Goal: Find specific page/section: Find specific page/section

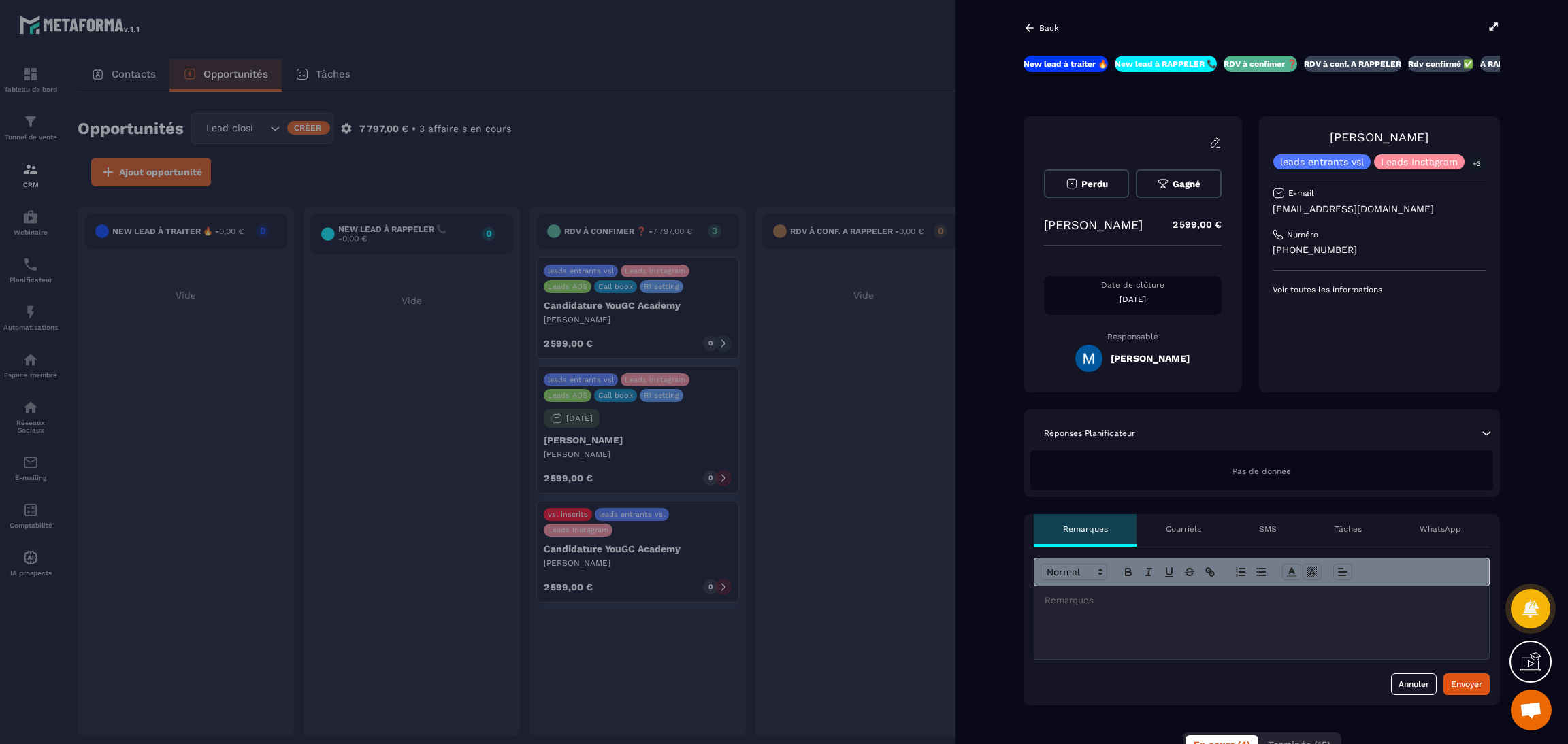
scroll to position [0, 2]
click at [859, 474] on div at bounding box center [784, 372] width 1568 height 744
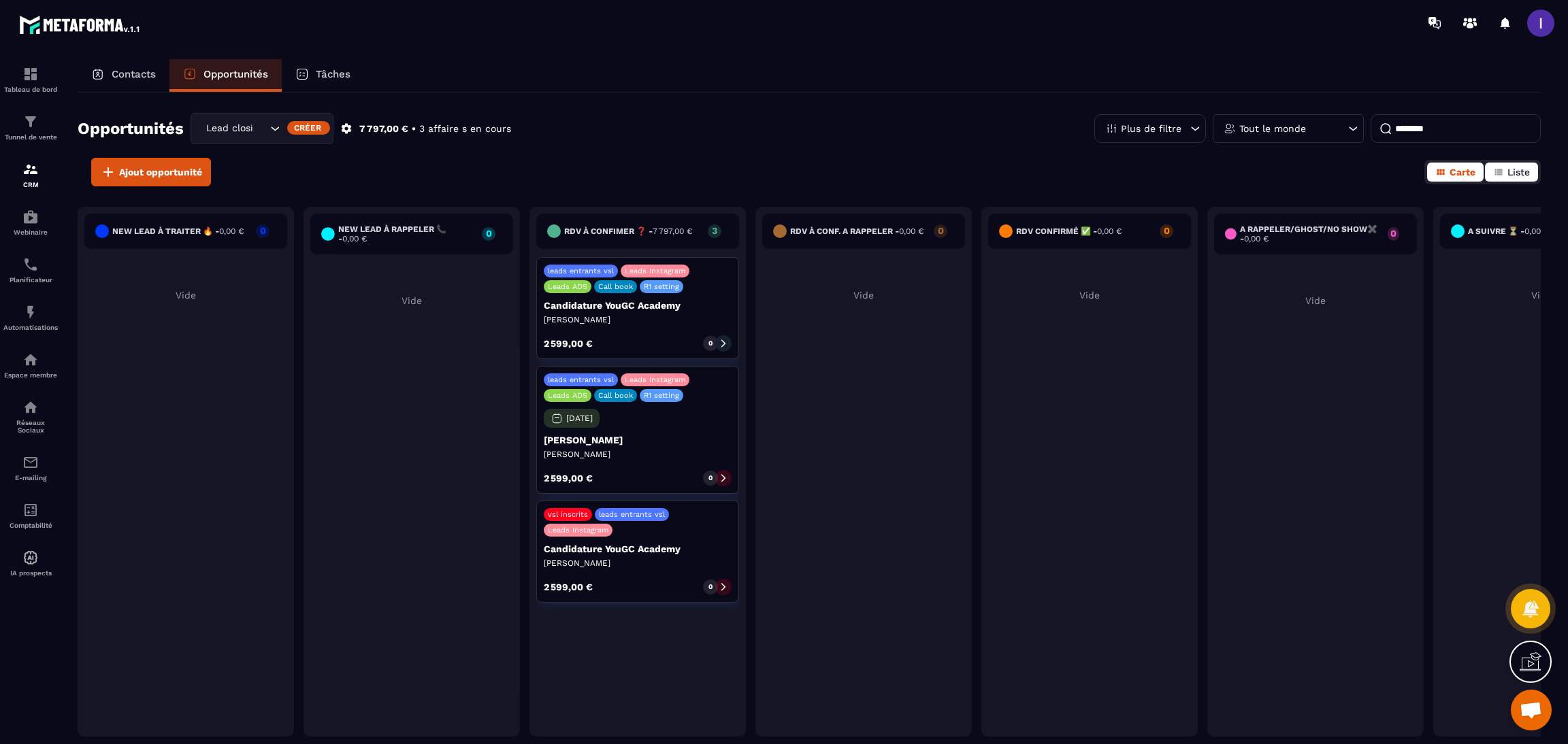
click at [1505, 174] on button "Liste" at bounding box center [1511, 172] width 53 height 20
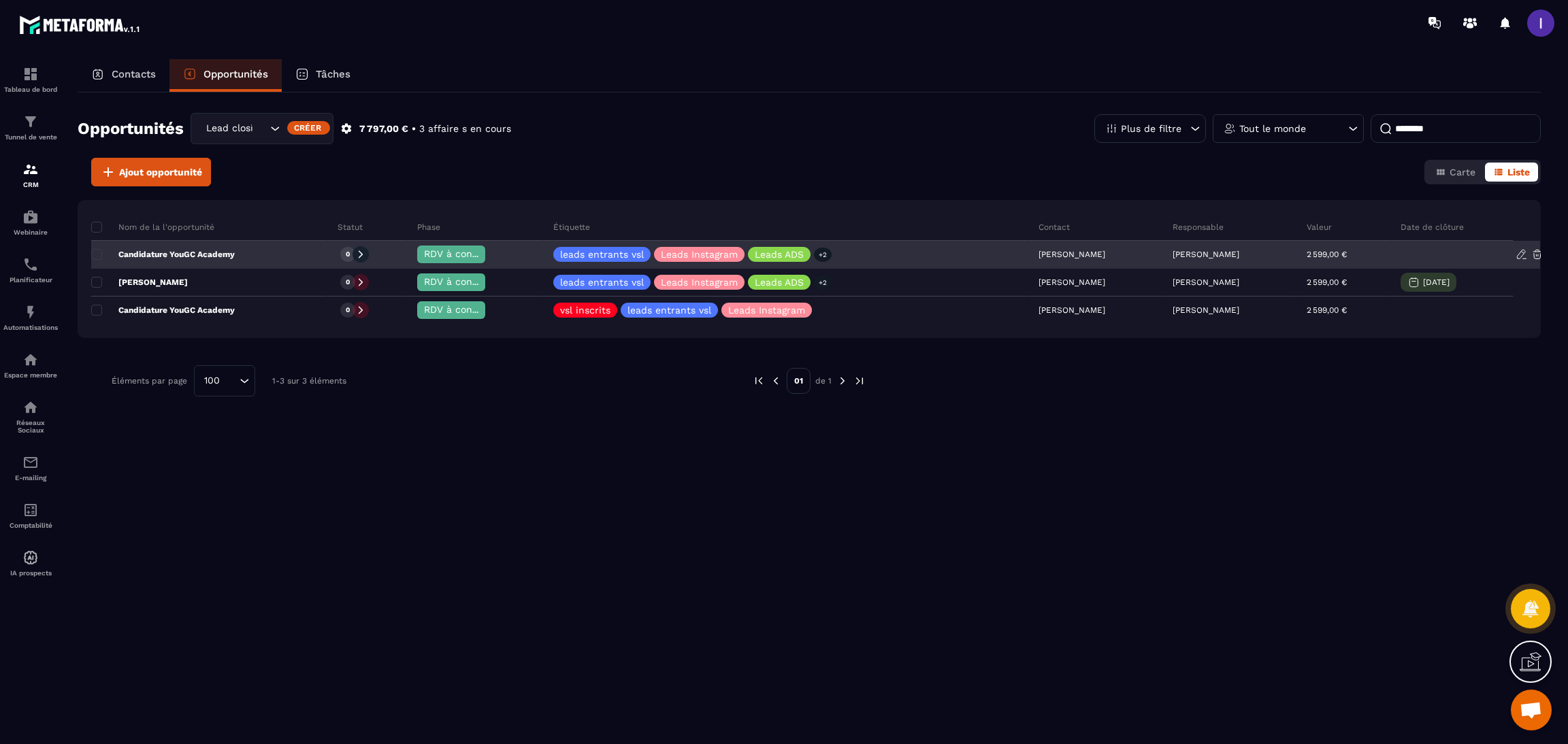
click at [1196, 250] on p "[PERSON_NAME]" at bounding box center [1206, 255] width 66 height 10
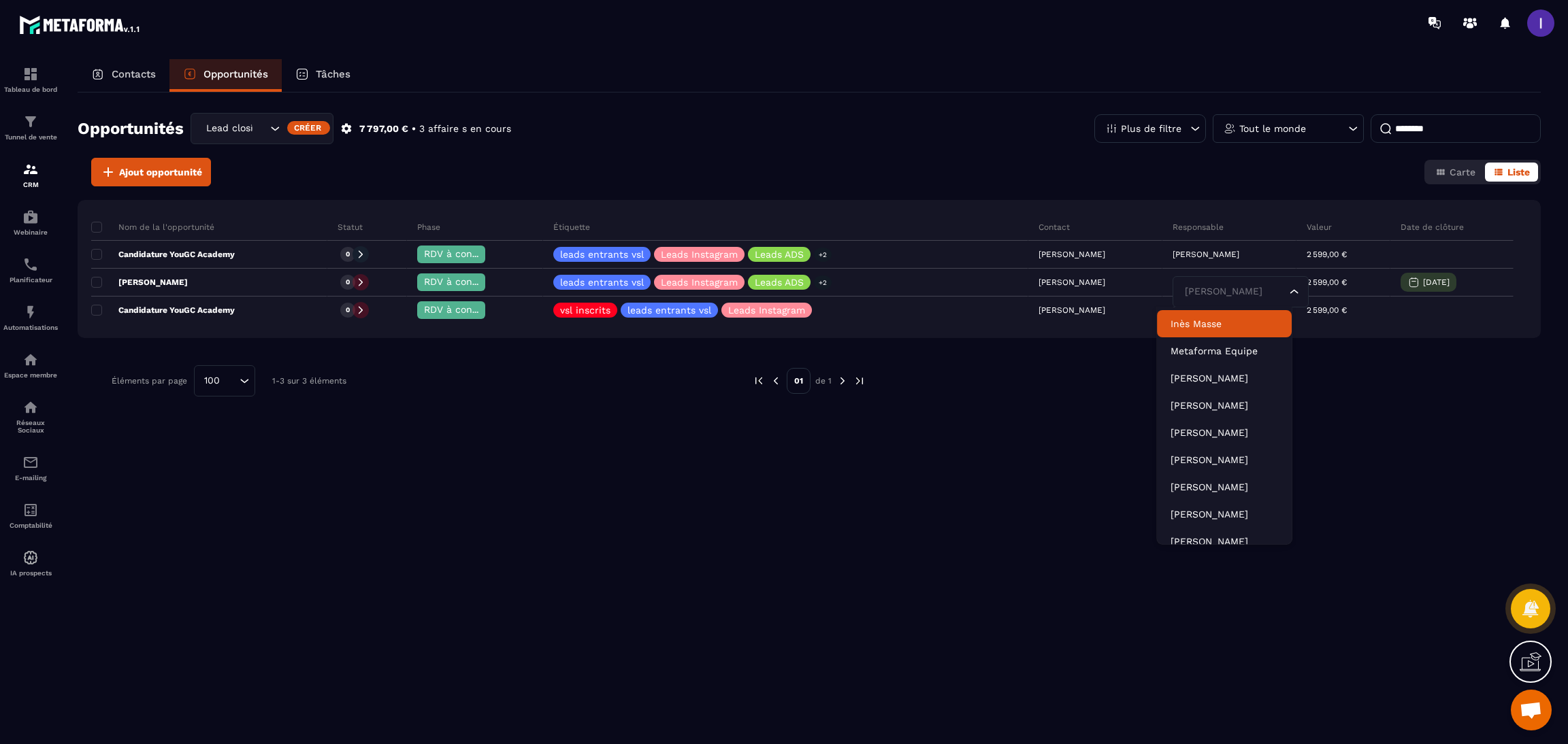
click at [1114, 401] on div "Nom de la l'opportunité Statut Phase Étiquette Contact Responsable Valeur Date …" at bounding box center [808, 341] width 1462 height 281
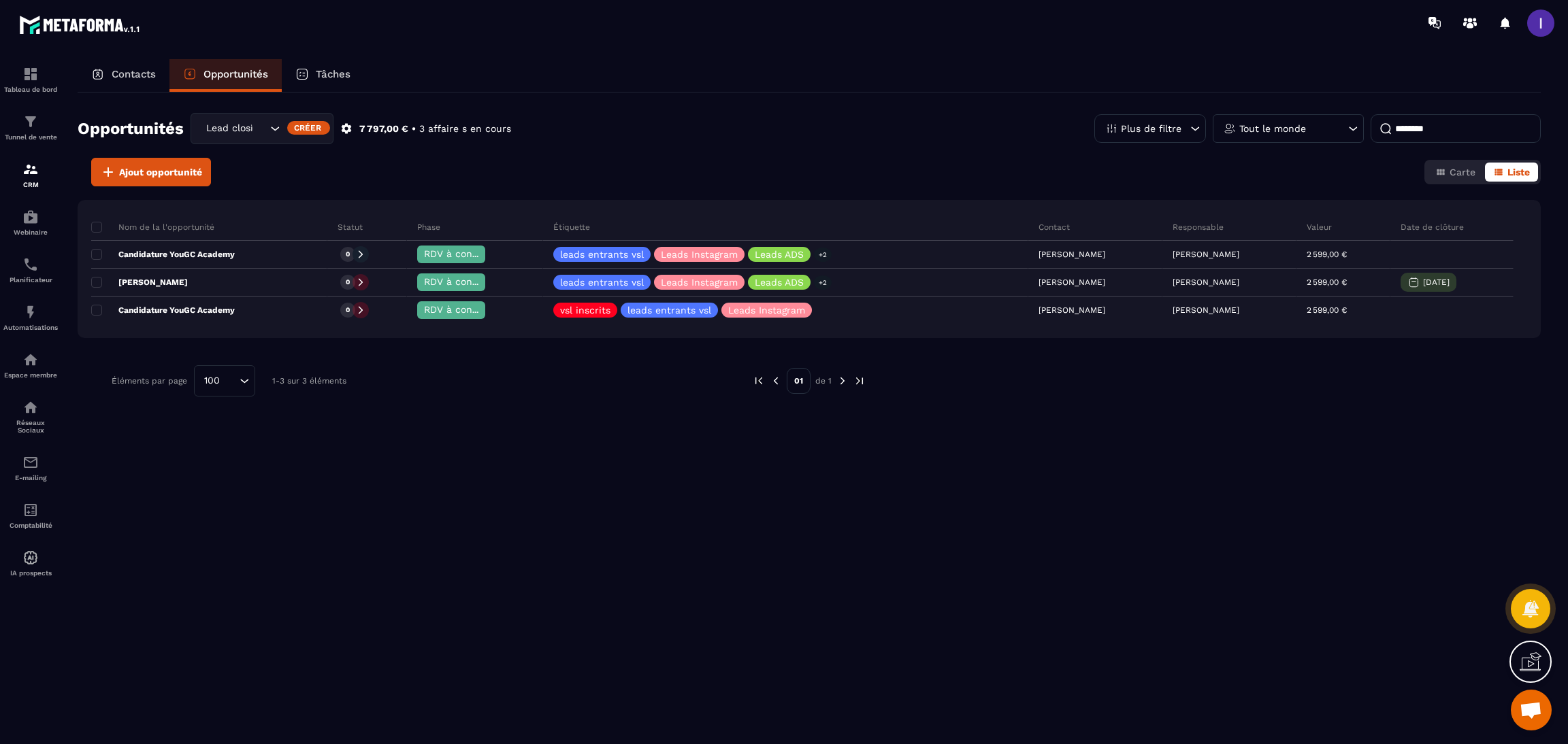
drag, startPoint x: 1478, startPoint y: 116, endPoint x: 1118, endPoint y: 167, distance: 363.6
click at [1113, 167] on div "Opportunités Lead closing Créer 7 797,00 € • 3 affaire s en cours Plus de filtr…" at bounding box center [808, 417] width 1462 height 649
click at [1247, 128] on p "Tout le monde" at bounding box center [1272, 129] width 66 height 10
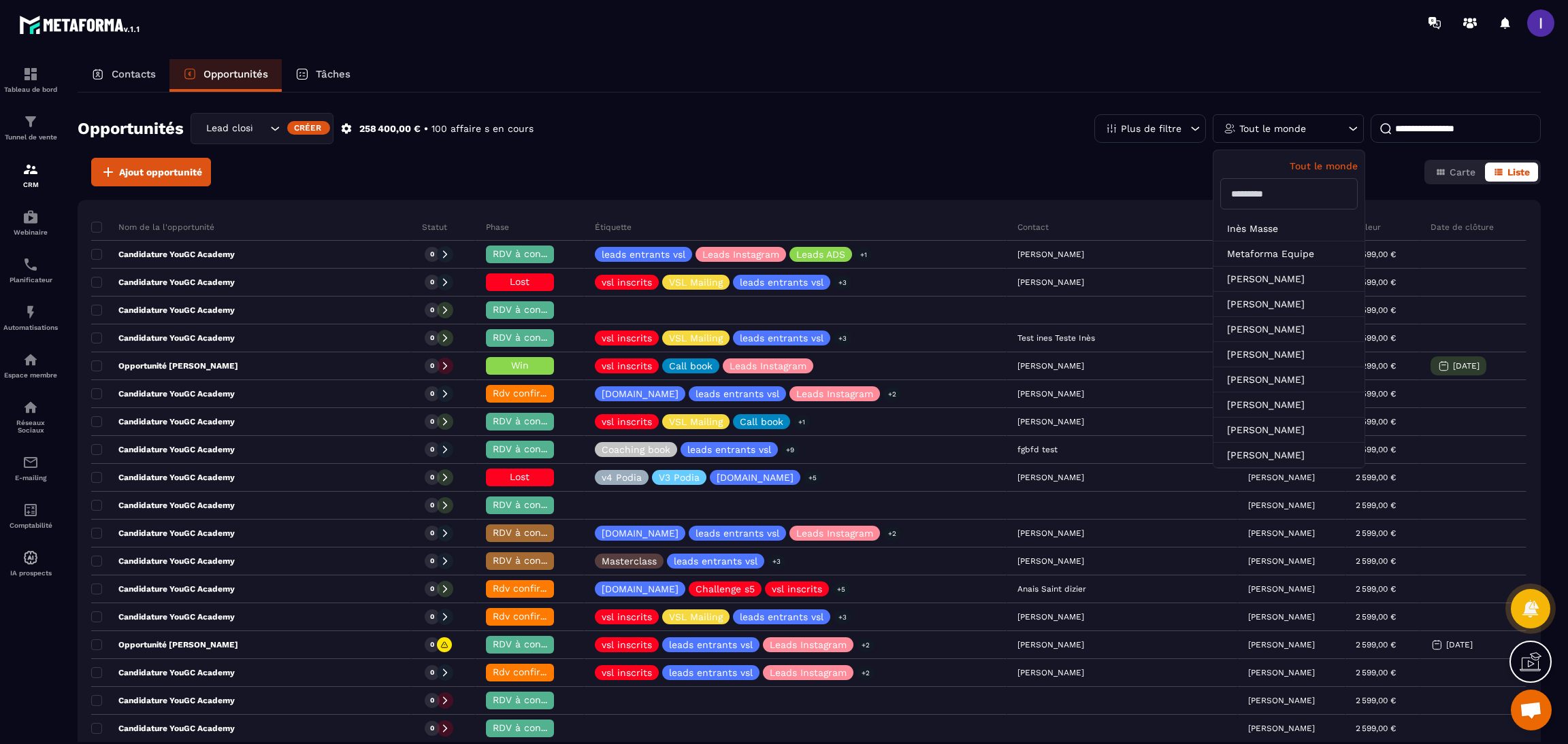
click at [1305, 130] on div "Tout le monde" at bounding box center [1288, 128] width 151 height 28
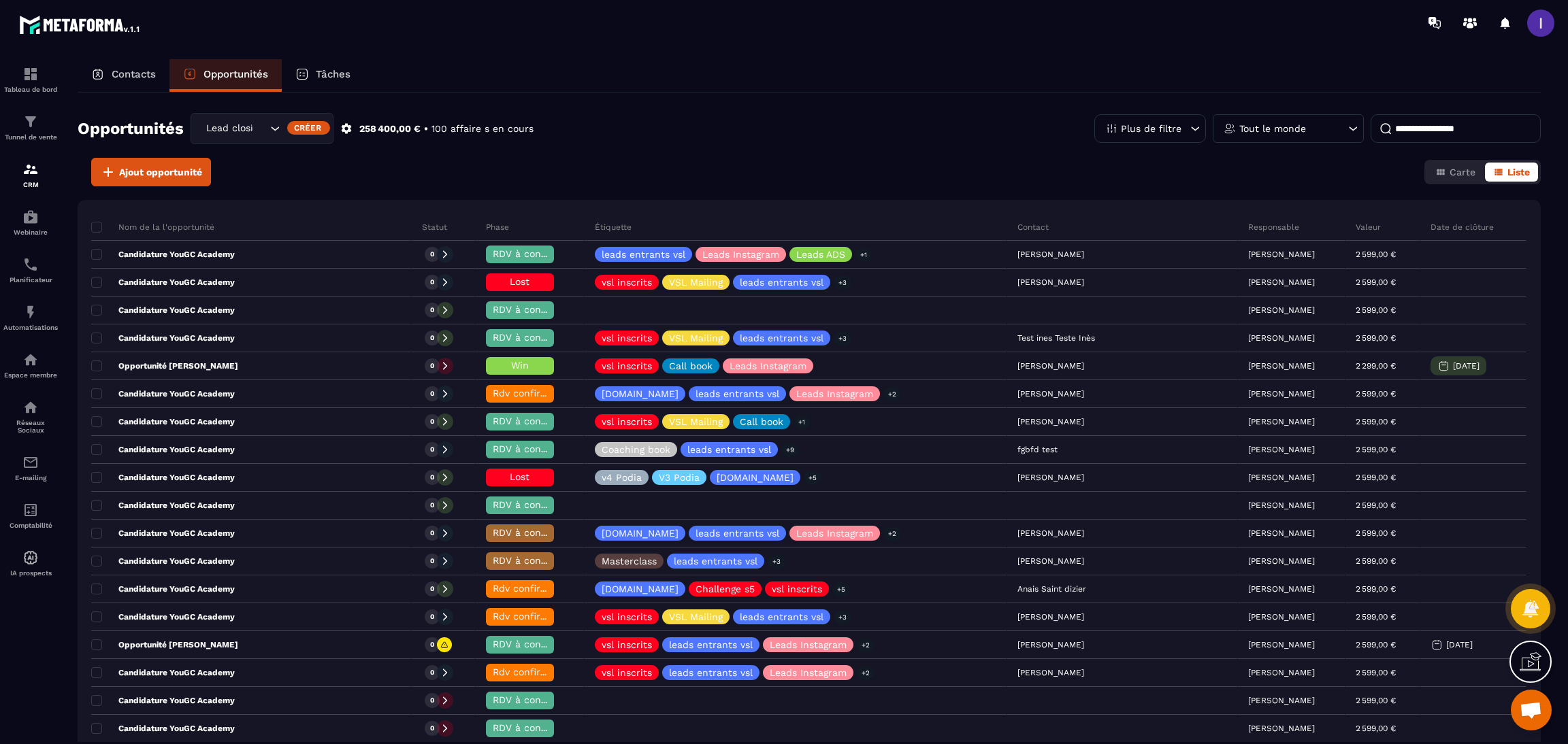
click at [1246, 127] on p "Tout le monde" at bounding box center [1272, 129] width 66 height 10
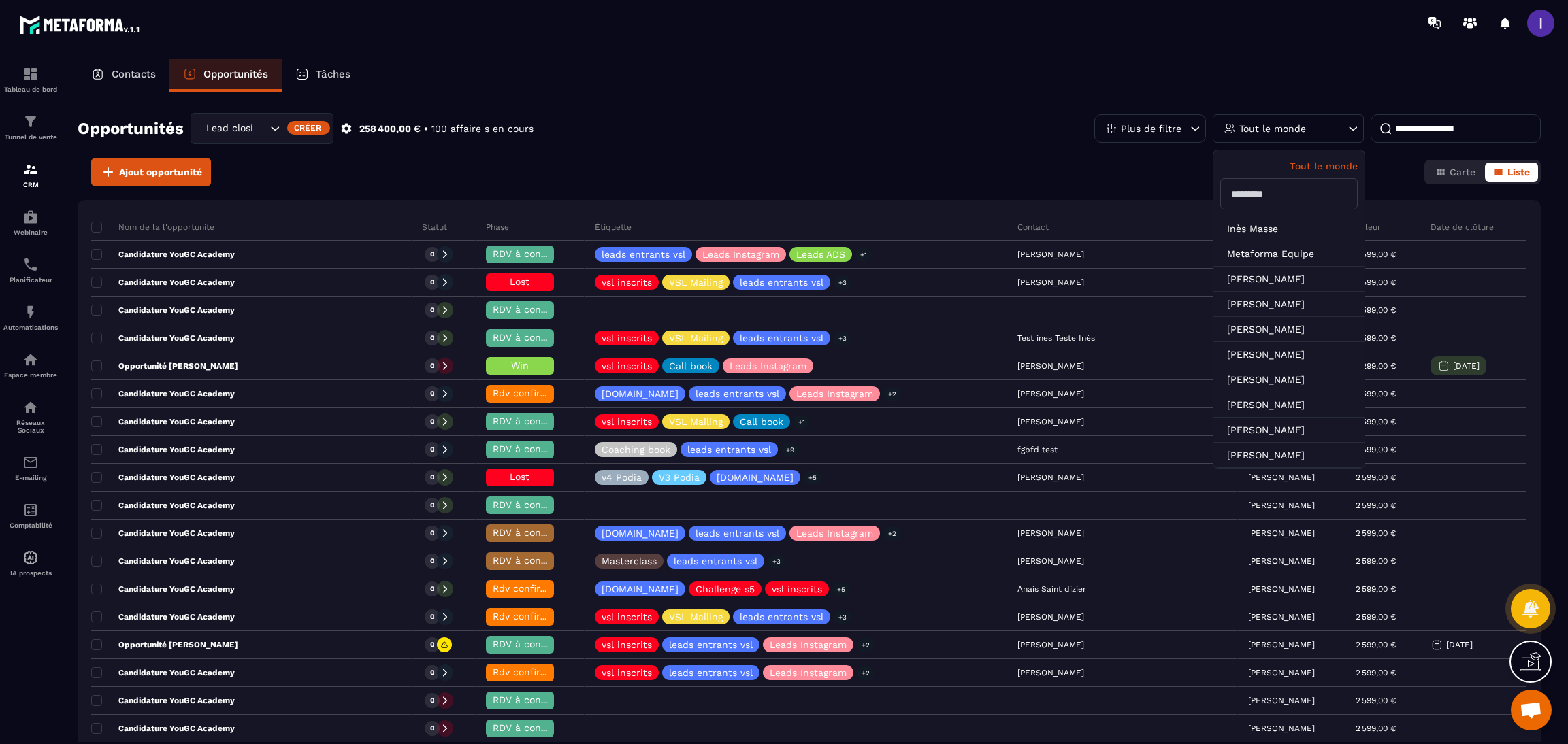
click at [1248, 193] on input "text" at bounding box center [1289, 193] width 138 height 31
type input "***"
click at [1251, 218] on li "[PERSON_NAME]" at bounding box center [1289, 228] width 151 height 25
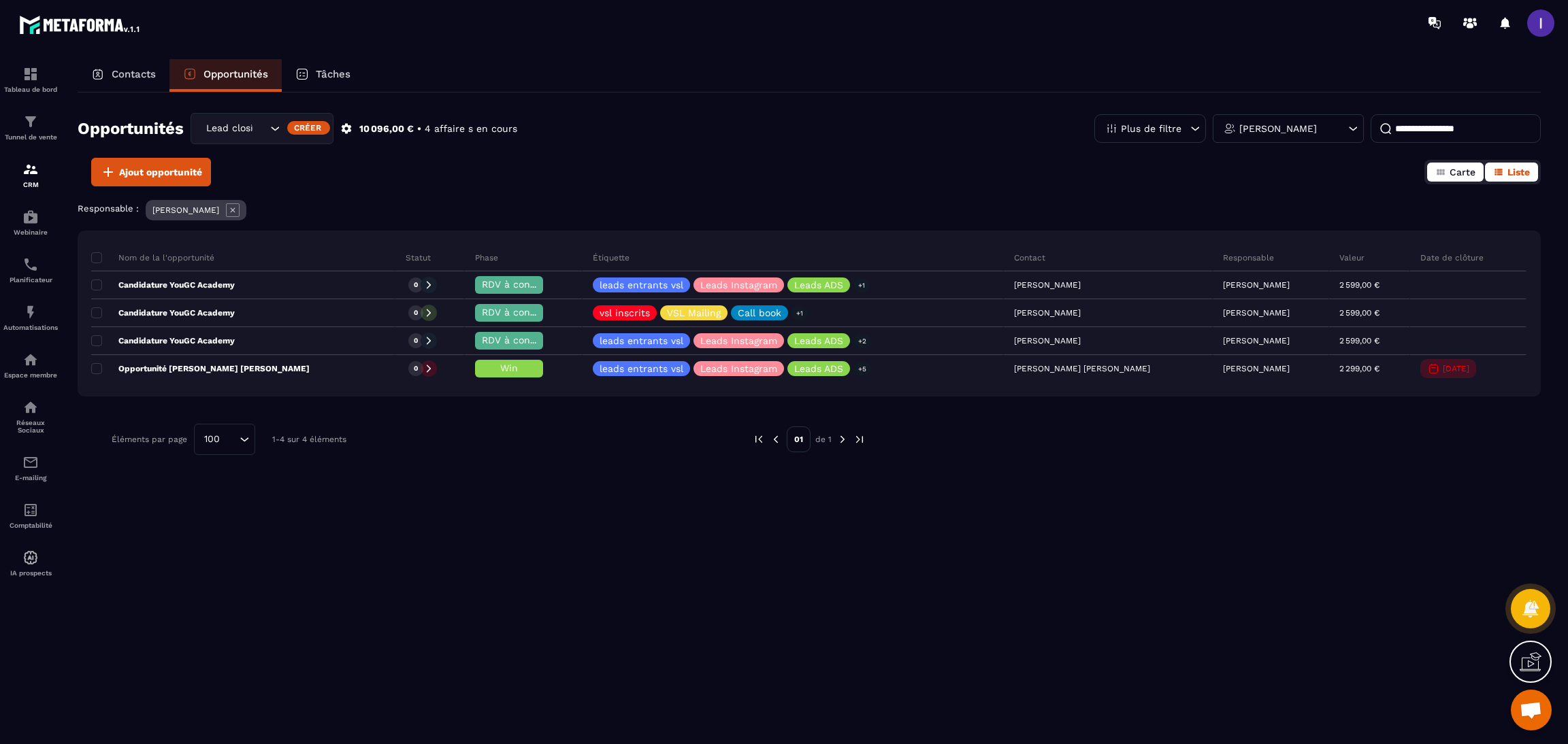
click at [1447, 164] on button "Carte" at bounding box center [1455, 172] width 57 height 20
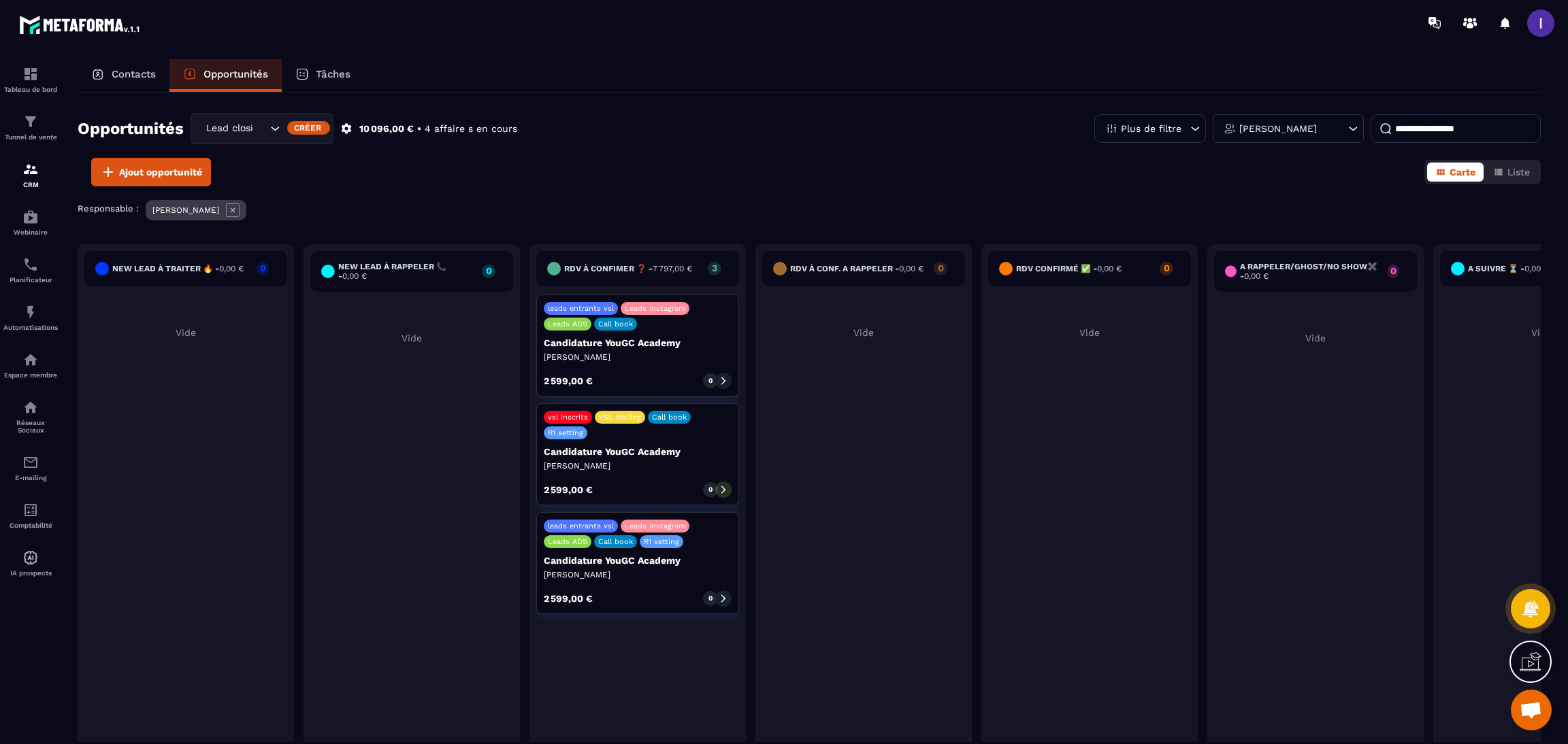
scroll to position [0, 334]
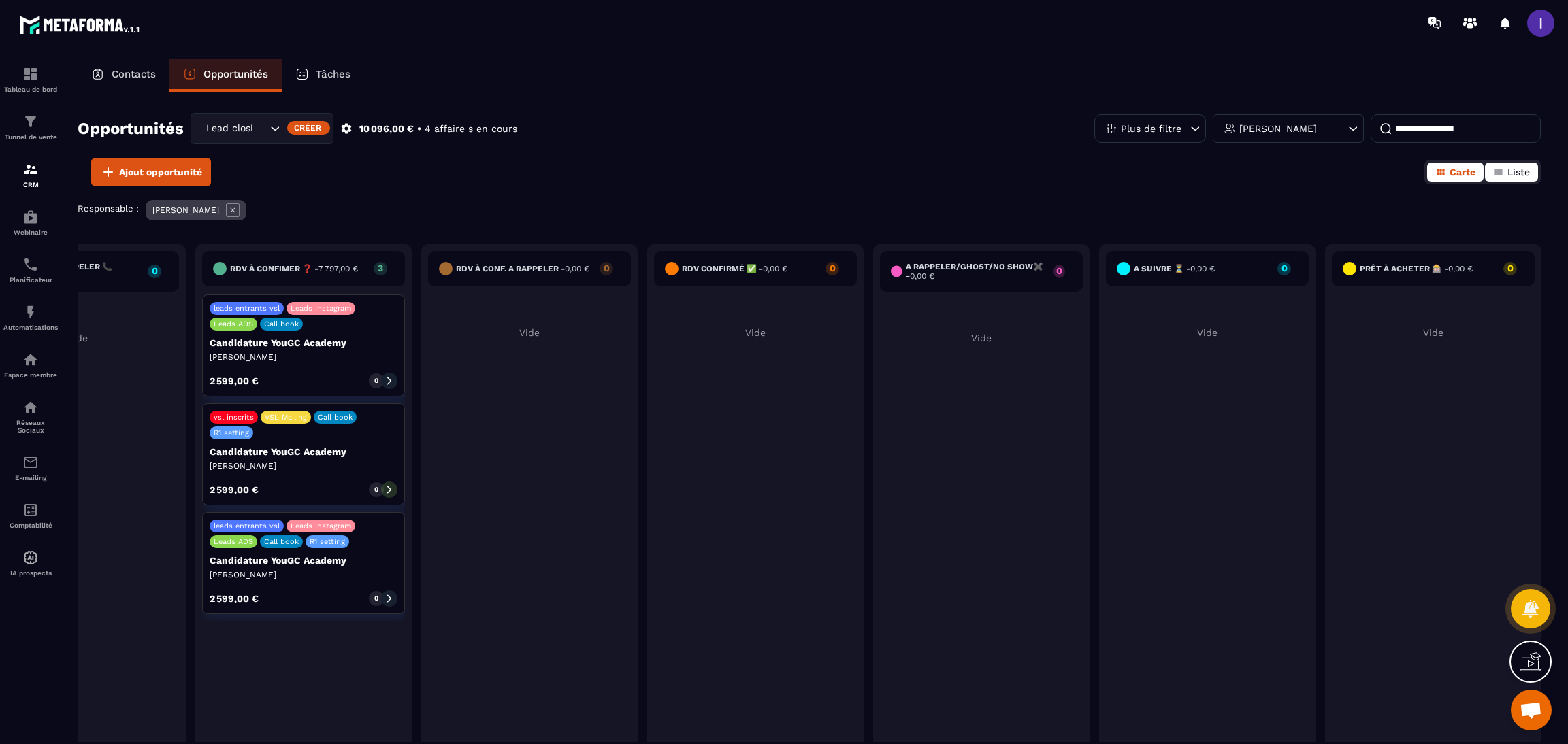
click at [1501, 162] on button "Liste" at bounding box center [1511, 172] width 53 height 20
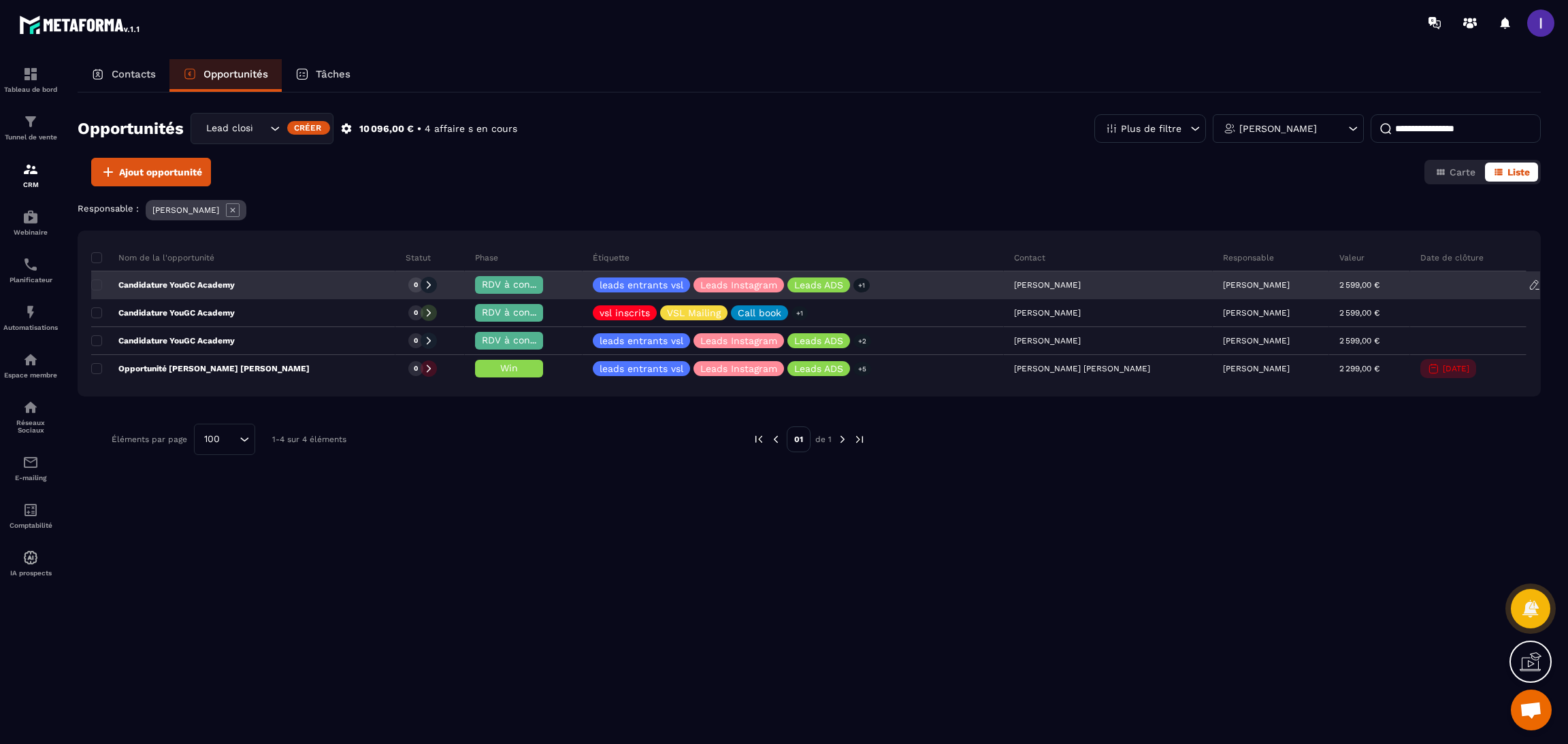
click at [475, 293] on div "RDV à confimer ❓" at bounding box center [509, 285] width 68 height 18
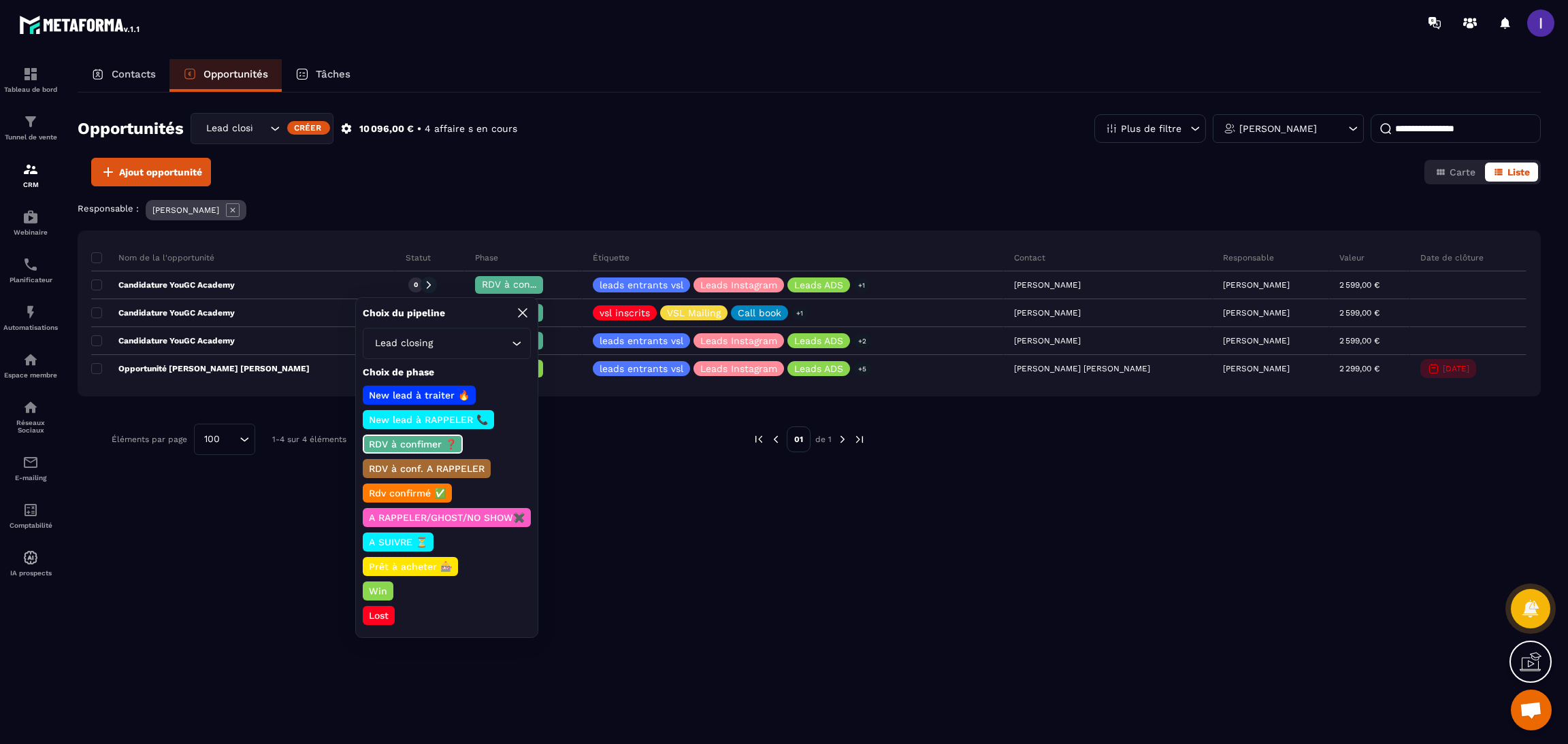
click at [619, 620] on div "Opportunités Lead closing Créer 10 096,00 € • 4 affaire s en cours Plus de filt…" at bounding box center [808, 417] width 1462 height 649
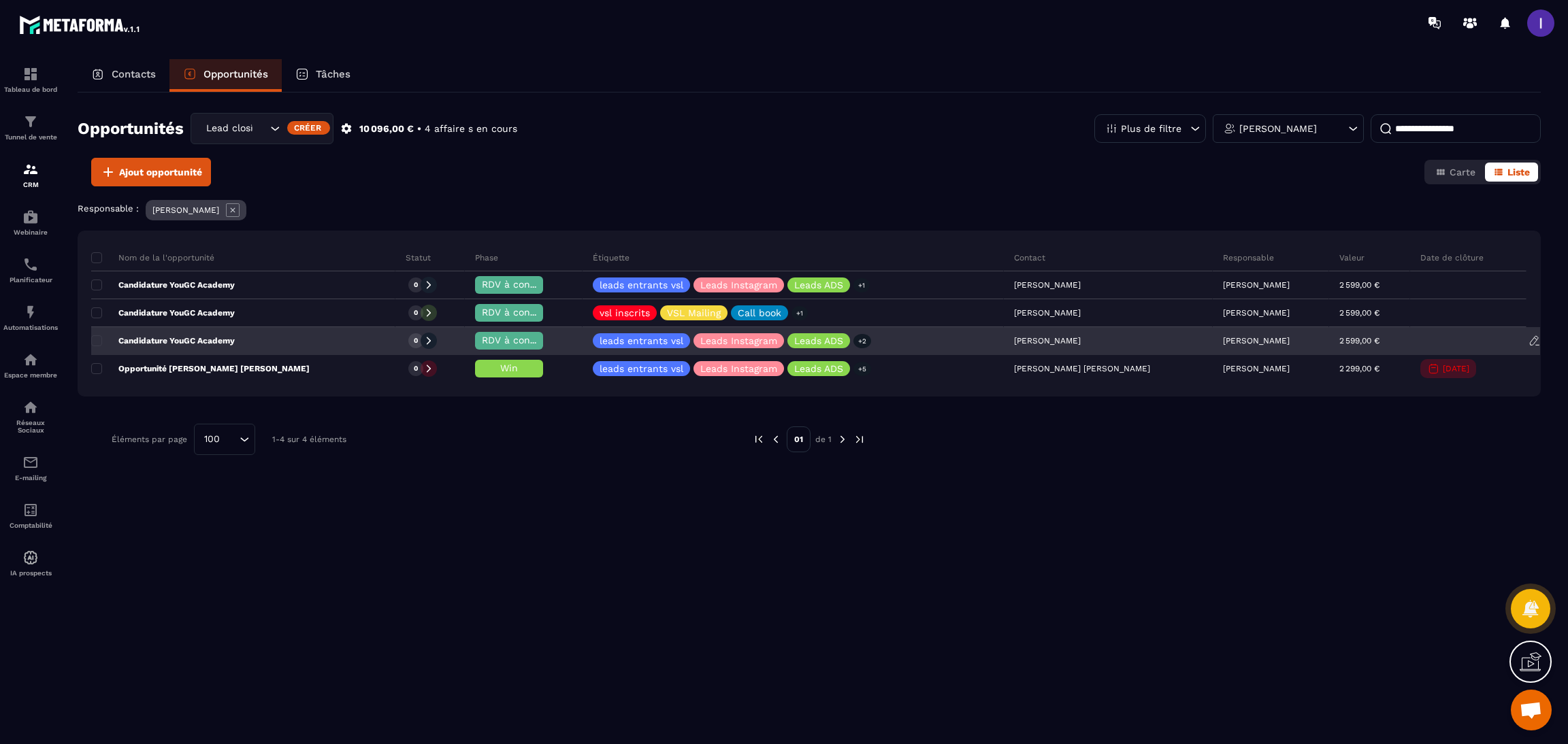
click at [512, 348] on div "RDV à confimer ❓" at bounding box center [524, 342] width 118 height 27
click at [260, 348] on div "Candidature YouGC Academy" at bounding box center [242, 342] width 304 height 27
